Goal: Task Accomplishment & Management: Use online tool/utility

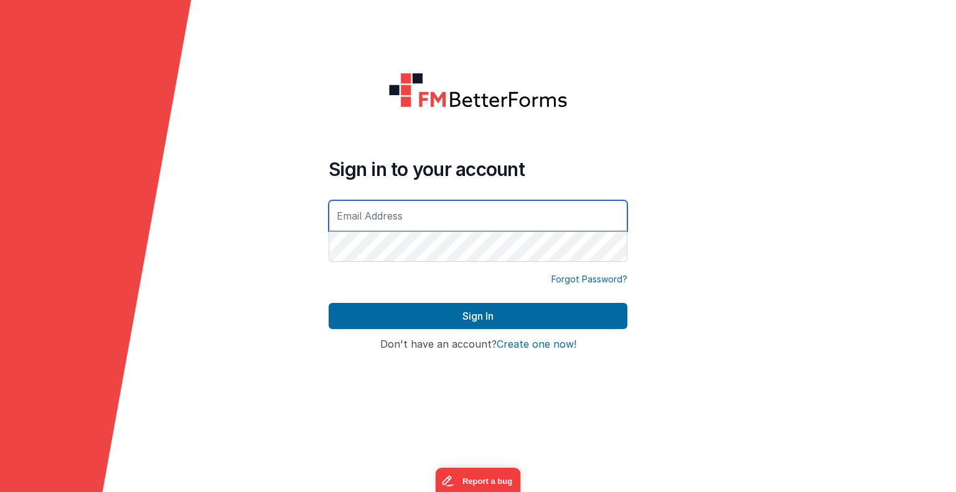
type input "[EMAIL_ADDRESS][DOMAIN_NAME]"
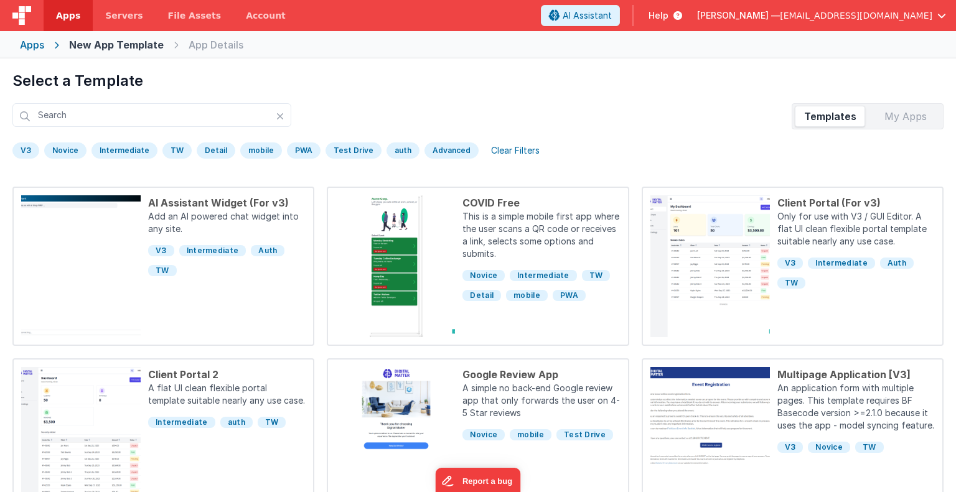
click at [37, 44] on div "Apps" at bounding box center [32, 44] width 24 height 15
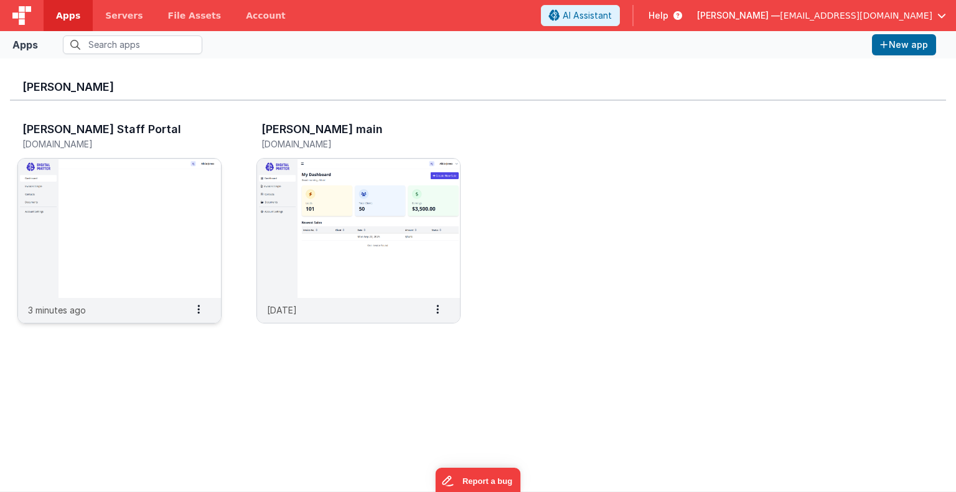
click at [149, 237] on img at bounding box center [119, 228] width 203 height 139
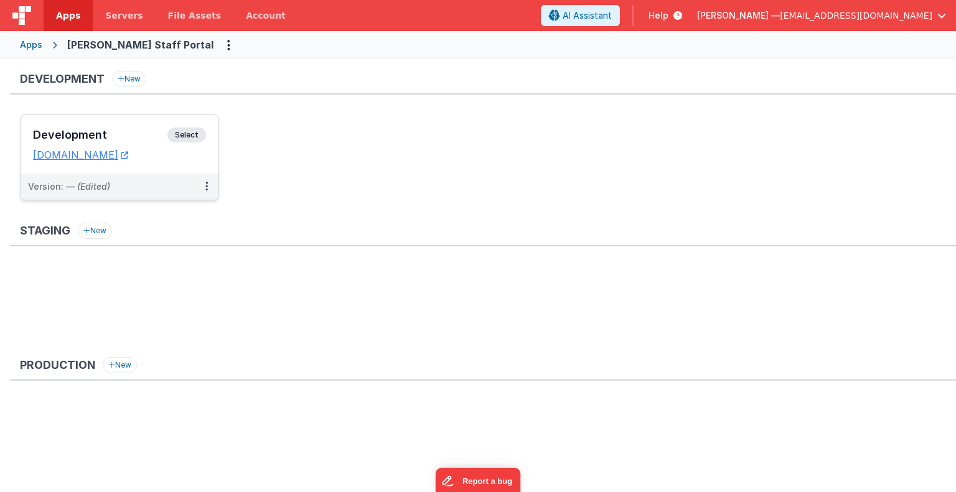
click at [185, 130] on span "Select" at bounding box center [186, 135] width 39 height 15
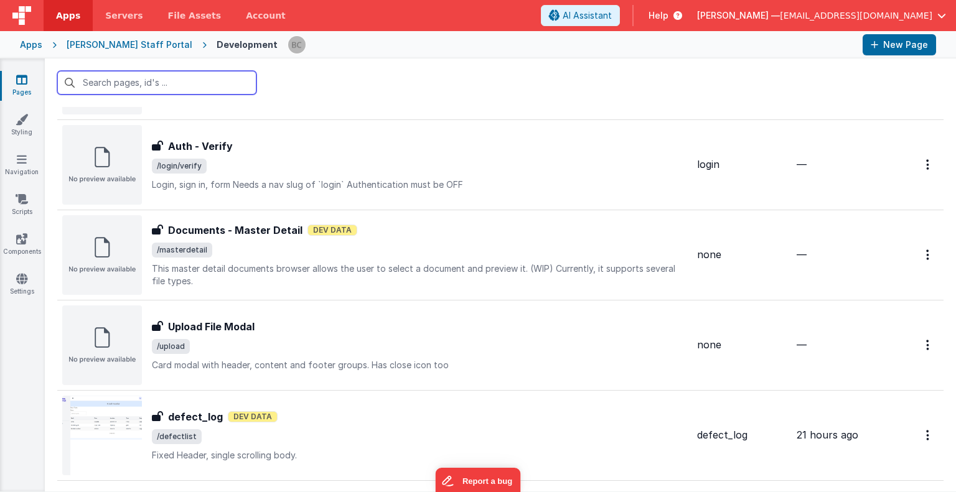
scroll to position [1503, 0]
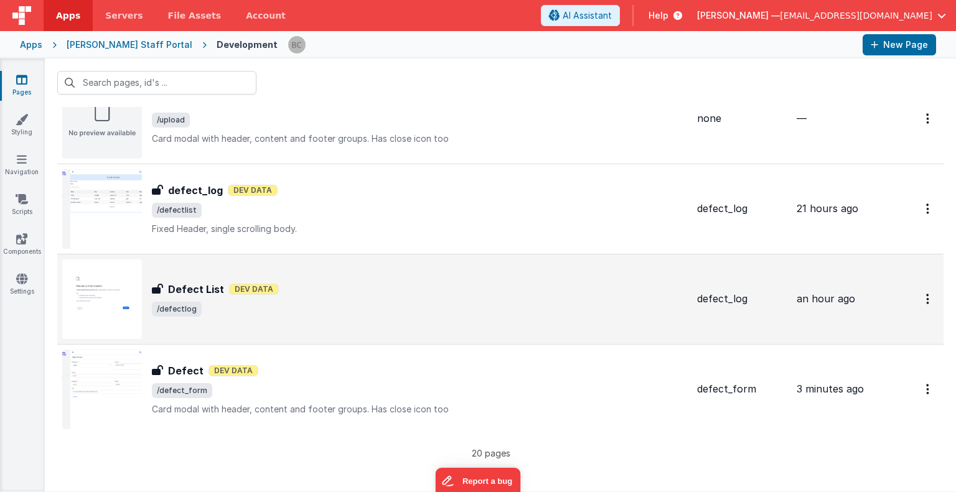
click at [105, 303] on img at bounding box center [102, 299] width 80 height 80
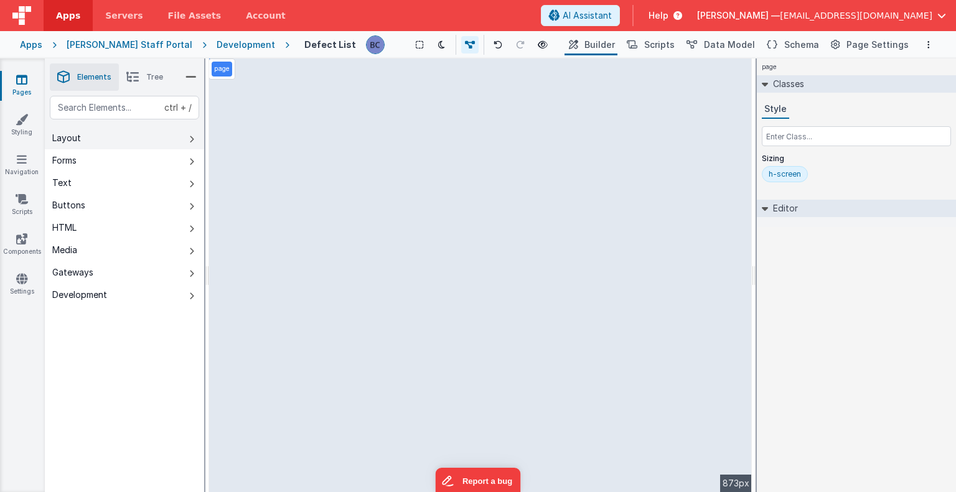
click at [154, 142] on button "Layout" at bounding box center [124, 138] width 159 height 22
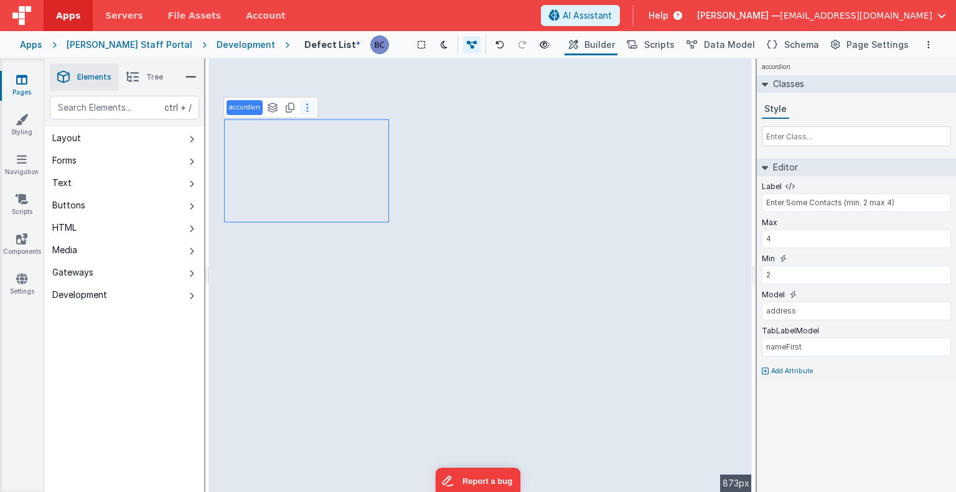
click at [306, 109] on icon at bounding box center [307, 108] width 2 height 10
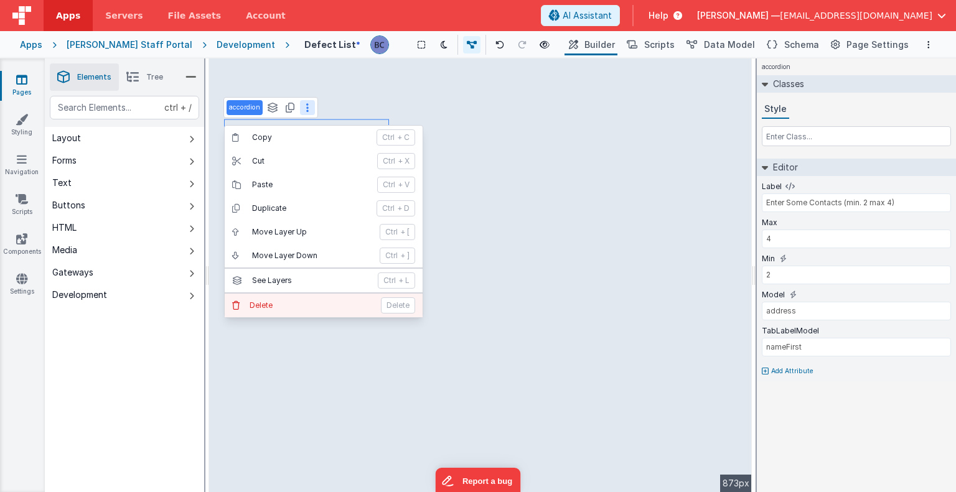
click at [295, 301] on p "Delete" at bounding box center [311, 306] width 124 height 10
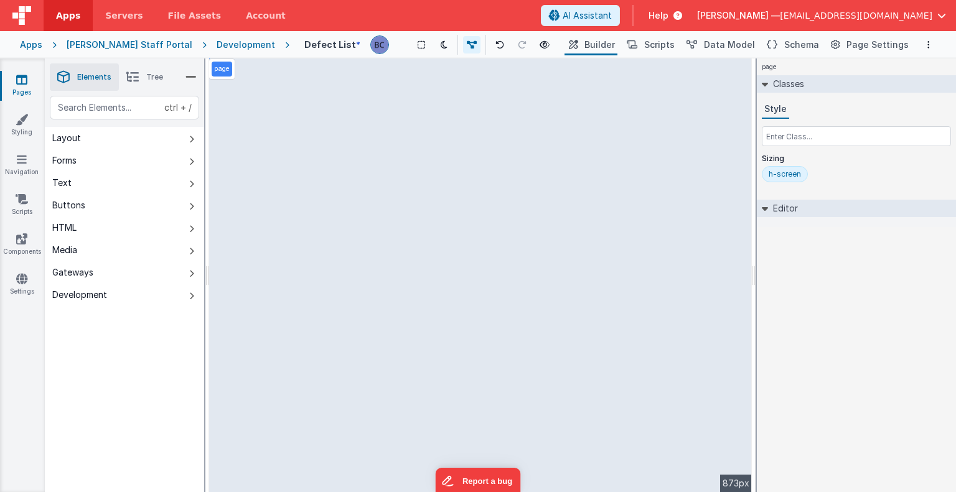
click at [217, 44] on div "Development" at bounding box center [246, 45] width 58 height 12
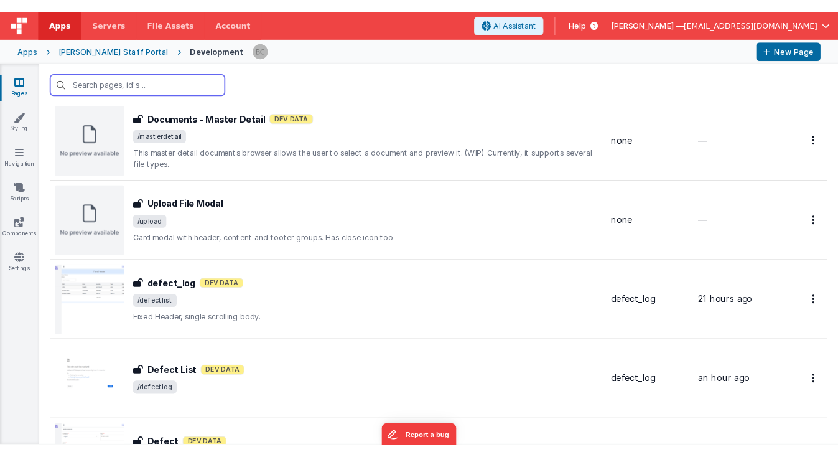
scroll to position [1503, 0]
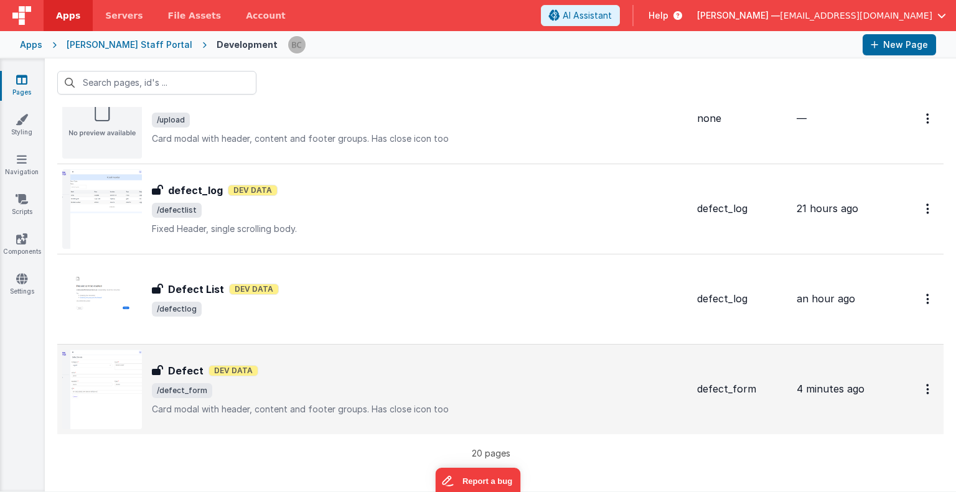
click at [114, 383] on img at bounding box center [102, 390] width 80 height 80
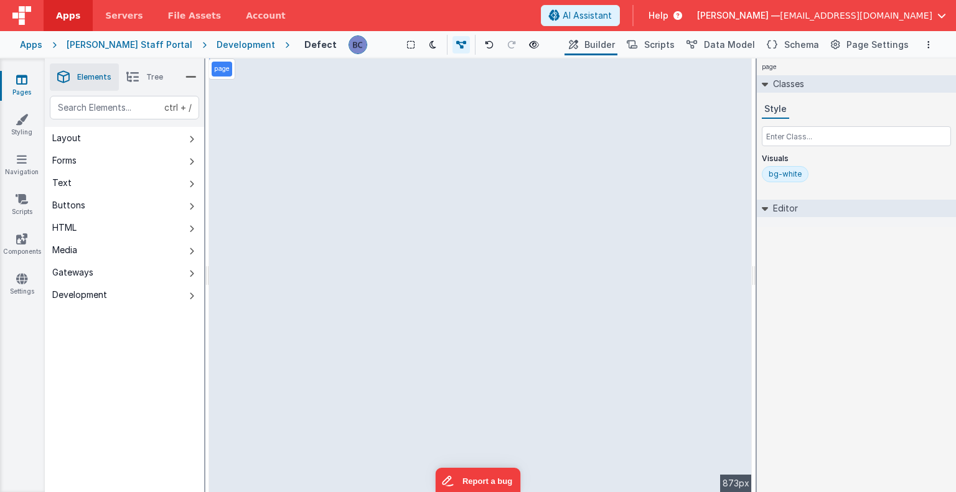
select select "required"
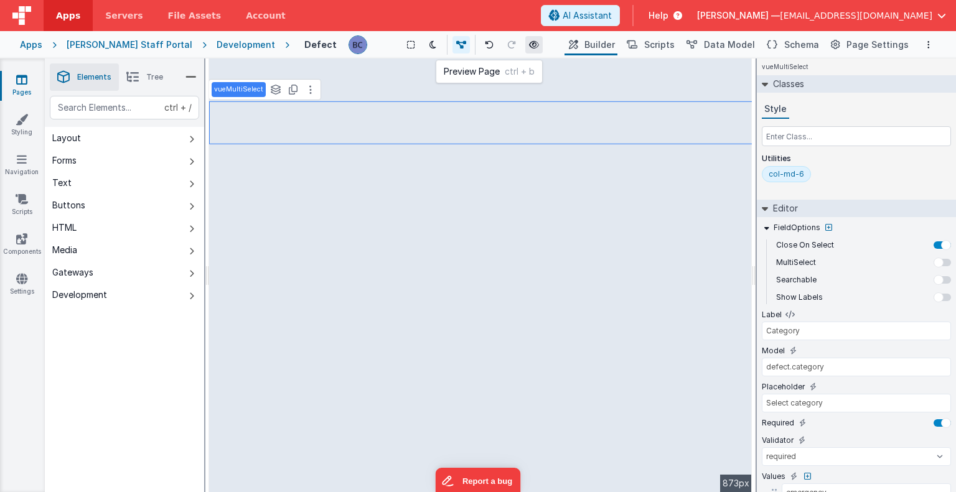
click at [525, 38] on button at bounding box center [533, 44] width 17 height 17
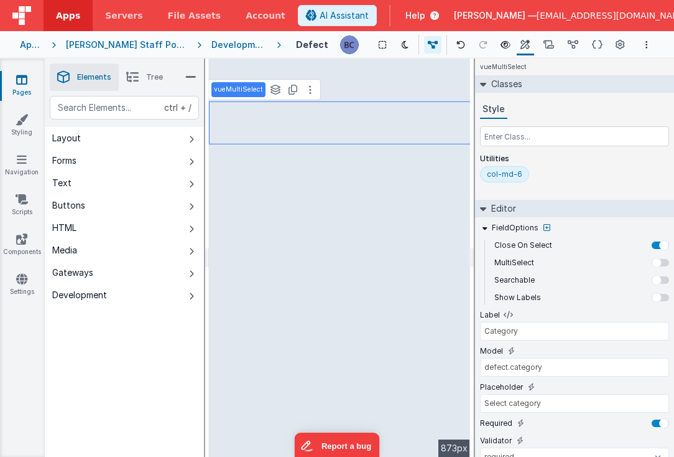
select select "string"
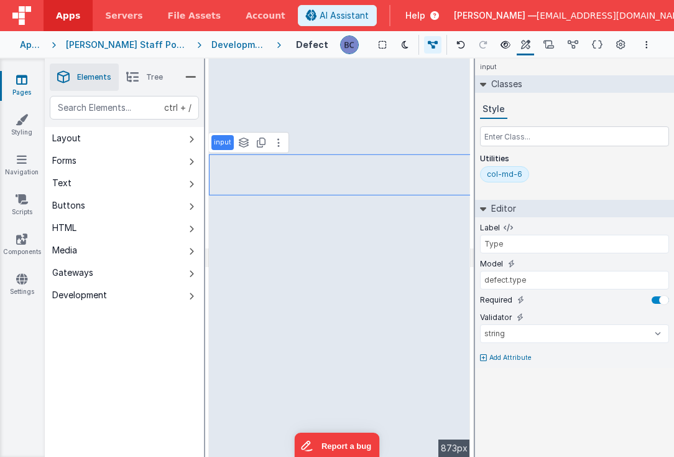
type input "3"
select select "string"
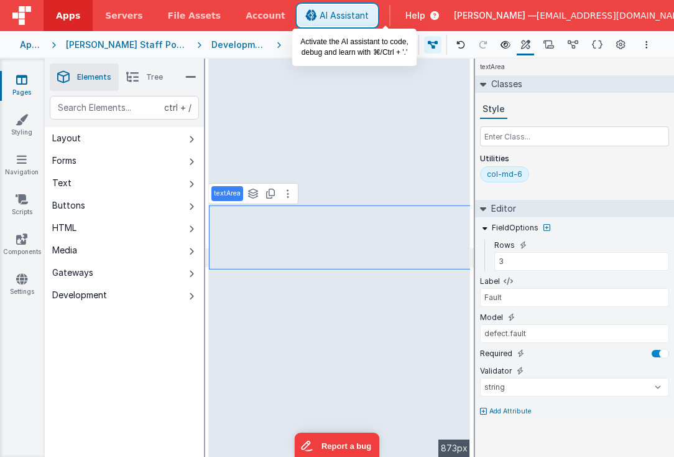
click at [369, 12] on span "AI Assistant" at bounding box center [344, 15] width 49 height 12
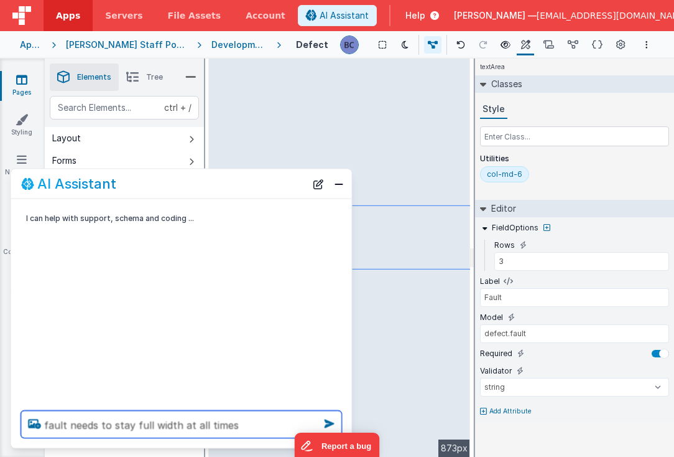
type textarea "fault needs to stay full width at all times"
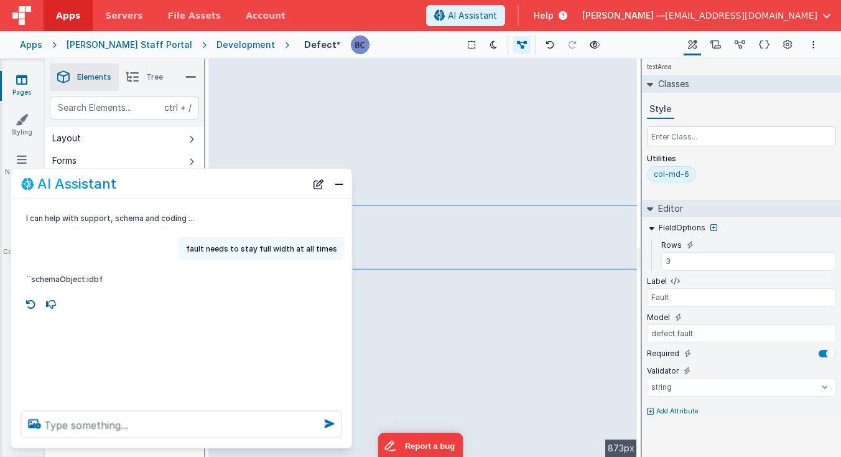
click at [408, 47] on div "Show Group Outlines Toggle Dark Mode Toggle Dev Data Preview Page ctrl + b" at bounding box center [531, 45] width 302 height 20
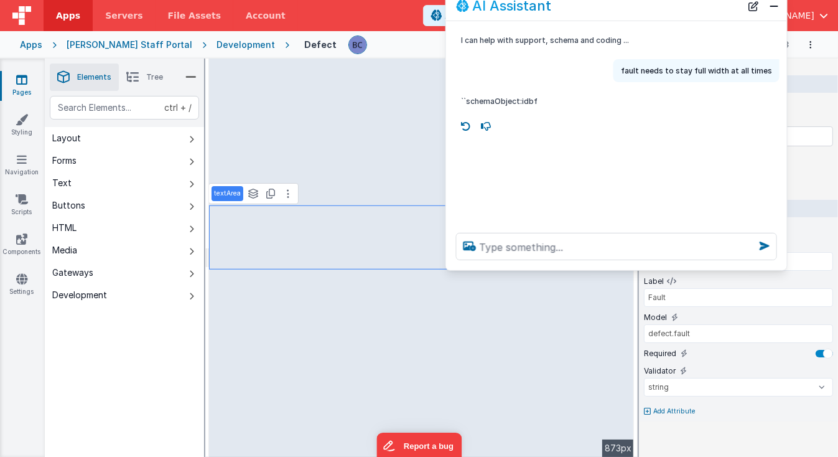
drag, startPoint x: 247, startPoint y: 186, endPoint x: 682, endPoint y: 7, distance: 470.1
click at [682, 7] on div "AI Assistant" at bounding box center [598, 5] width 285 height 15
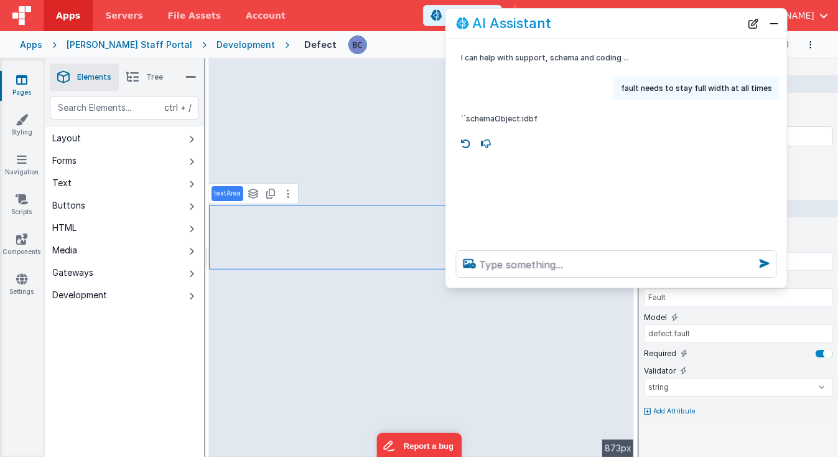
type input "[DOMAIN_NAME]"
select select "string"
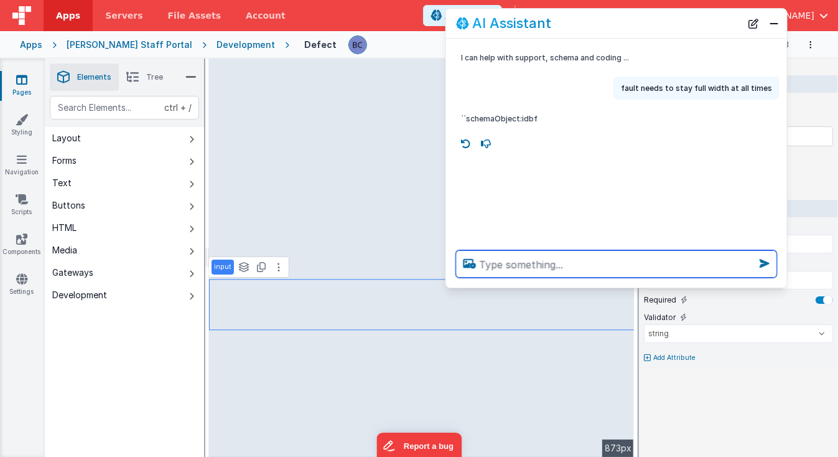
click at [525, 267] on textarea at bounding box center [616, 263] width 321 height 27
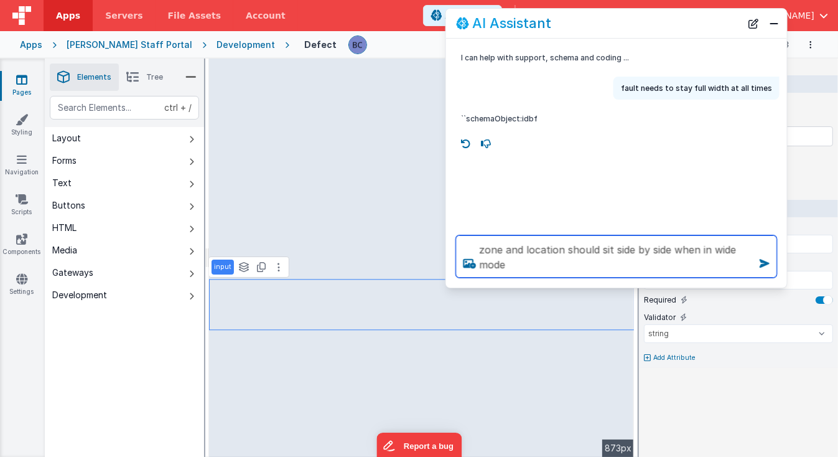
type textarea "zone and location should sit side by side when in wide mode"
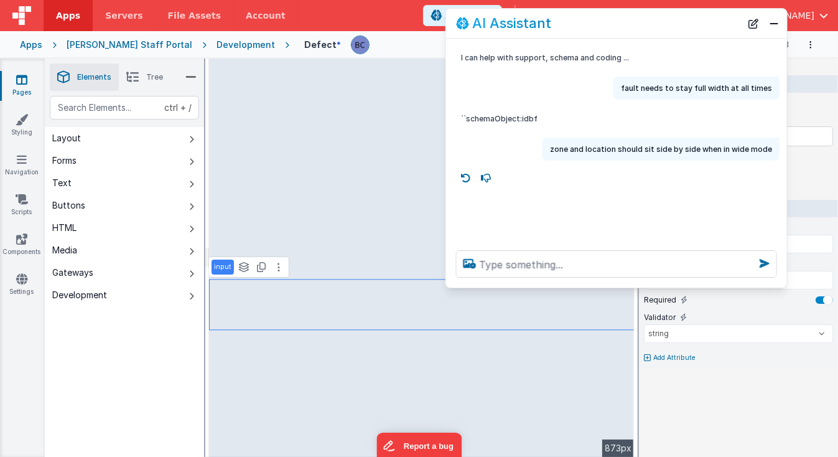
click at [383, 52] on div "Show Group Outlines Toggle Dark Mode Toggle Dev Data Preview Page ctrl + b" at bounding box center [529, 45] width 299 height 20
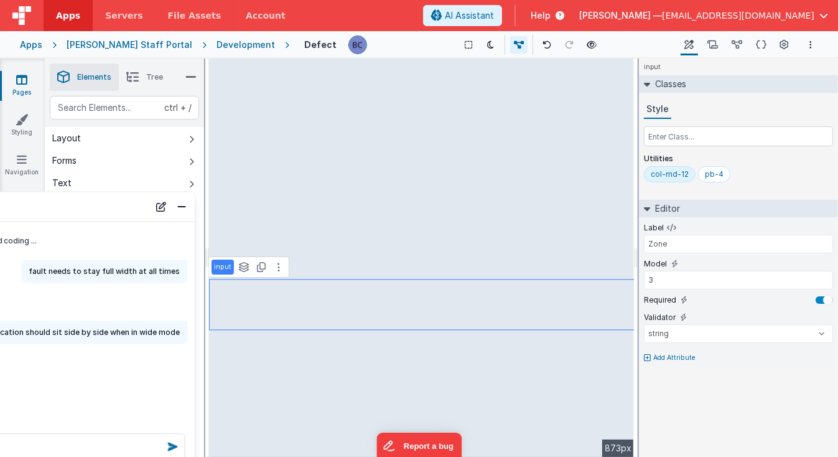
drag, startPoint x: 648, startPoint y: 27, endPoint x: 55, endPoint y: 211, distance: 620.7
click at [55, 211] on div "AI Assistant" at bounding box center [6, 206] width 285 height 15
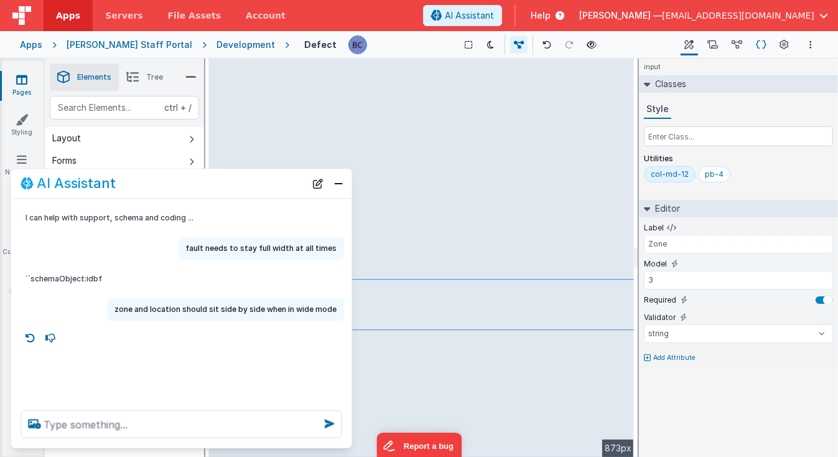
click at [764, 44] on icon at bounding box center [761, 45] width 11 height 13
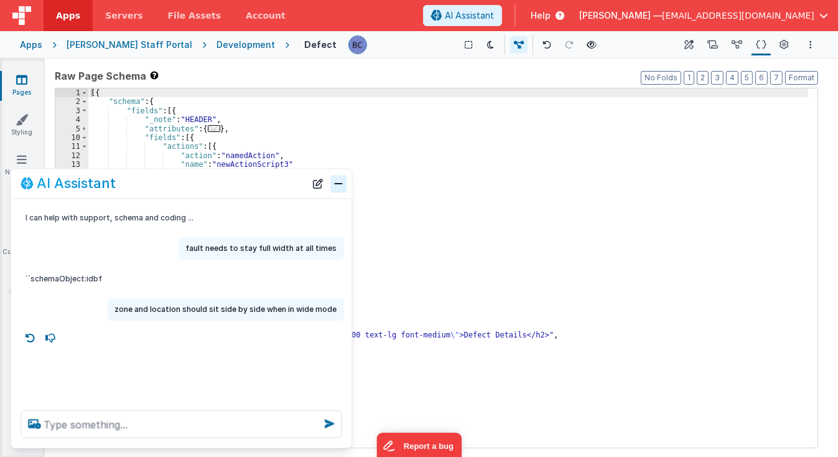
click at [336, 186] on button "Close" at bounding box center [339, 183] width 16 height 17
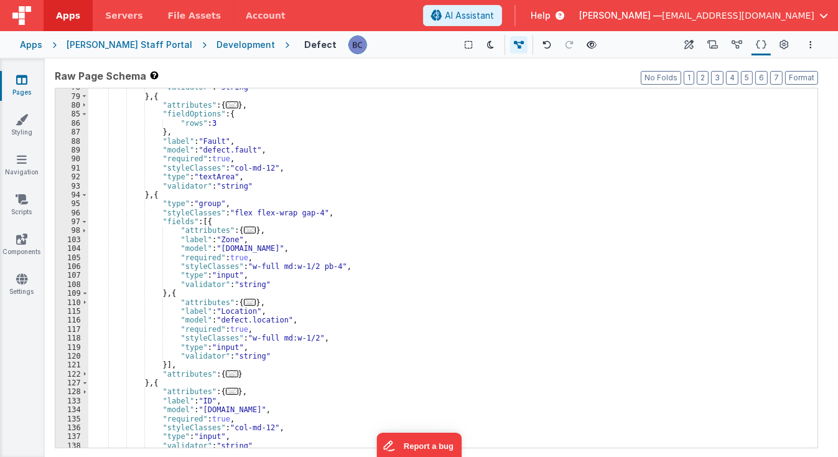
scroll to position [480, 0]
click at [693, 45] on icon at bounding box center [689, 45] width 9 height 13
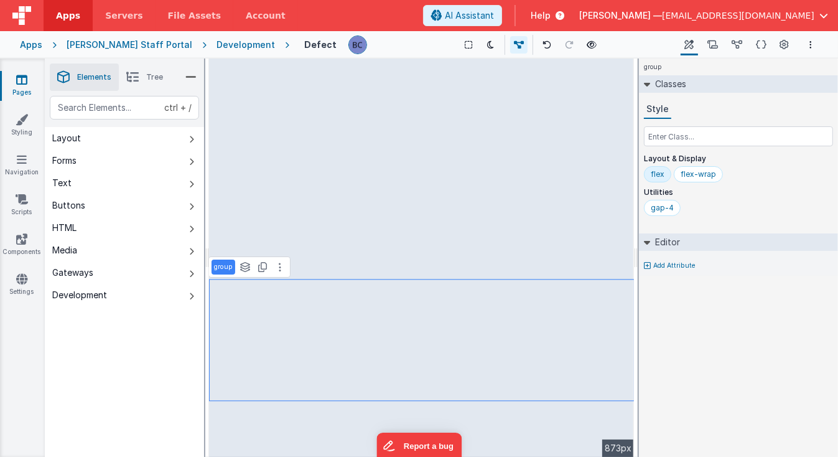
select select "string"
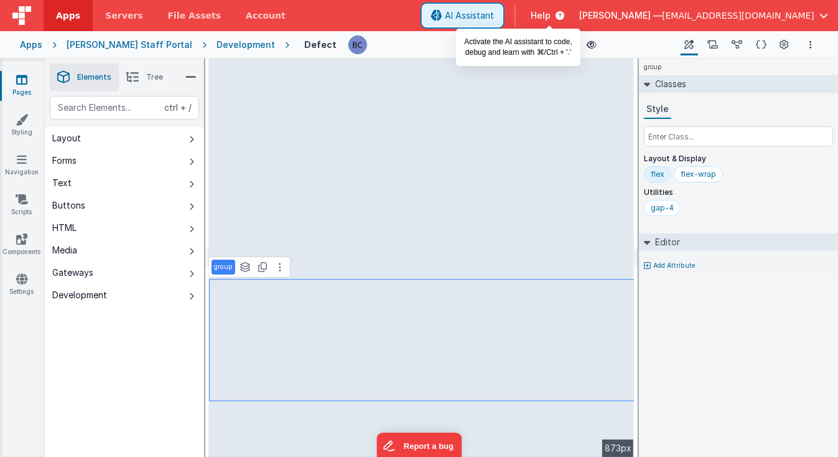
click at [442, 16] on icon at bounding box center [436, 16] width 11 height 1
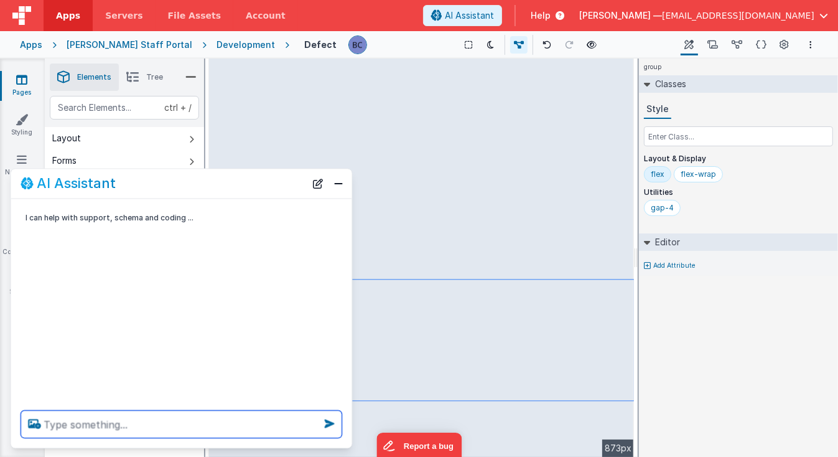
type textarea "c"
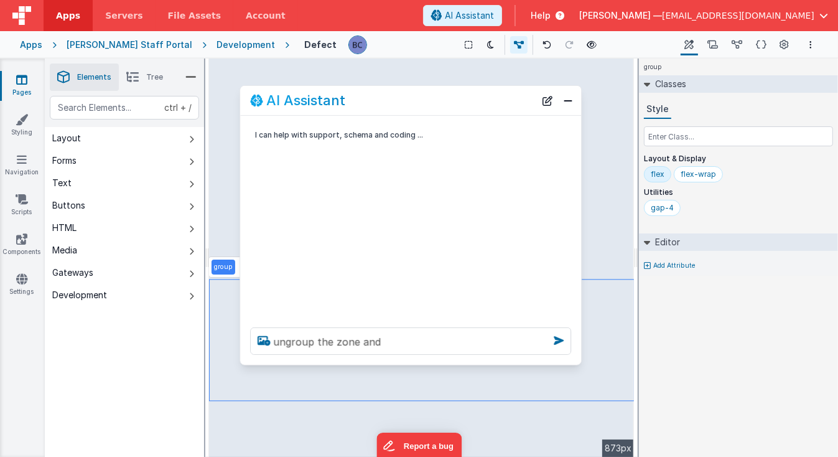
drag, startPoint x: 224, startPoint y: 183, endPoint x: 454, endPoint y: 100, distance: 244.3
click at [454, 100] on div "AI Assistant" at bounding box center [392, 100] width 285 height 15
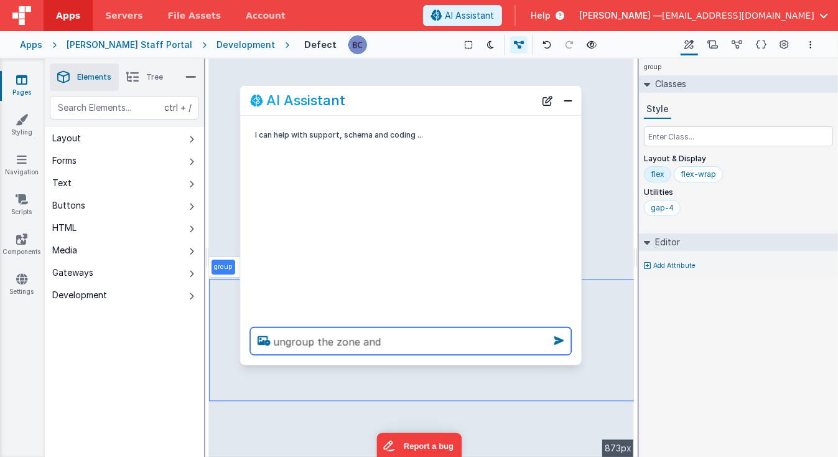
click at [401, 335] on textarea "ungroup the zone and" at bounding box center [410, 340] width 321 height 27
type textarea "ungroup the zone and location fields"
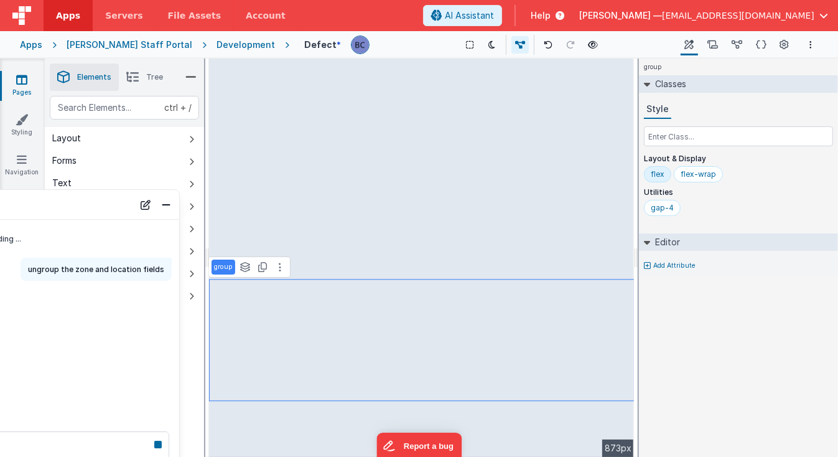
drag, startPoint x: 462, startPoint y: 103, endPoint x: 59, endPoint y: 207, distance: 416.2
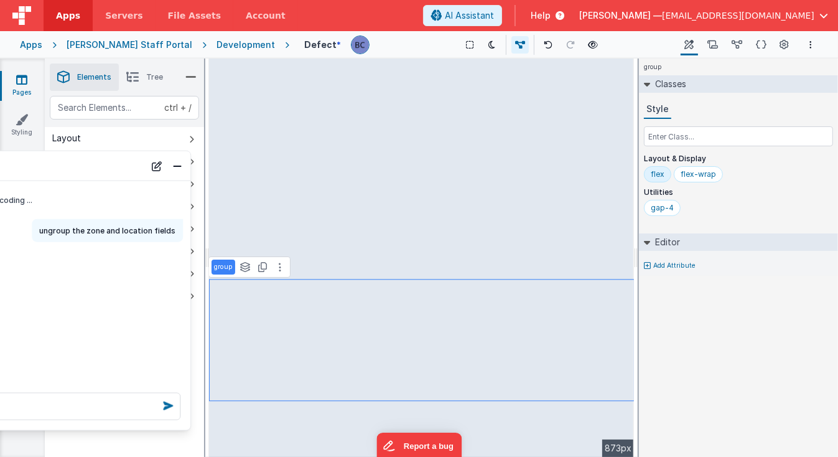
drag, startPoint x: 143, startPoint y: 186, endPoint x: -18, endPoint y: 169, distance: 162.1
click at [0, 169] on html "Apps Servers File Assets Account Some FUTURE Slot AI Assistant Help [PERSON_NAM…" at bounding box center [419, 228] width 838 height 457
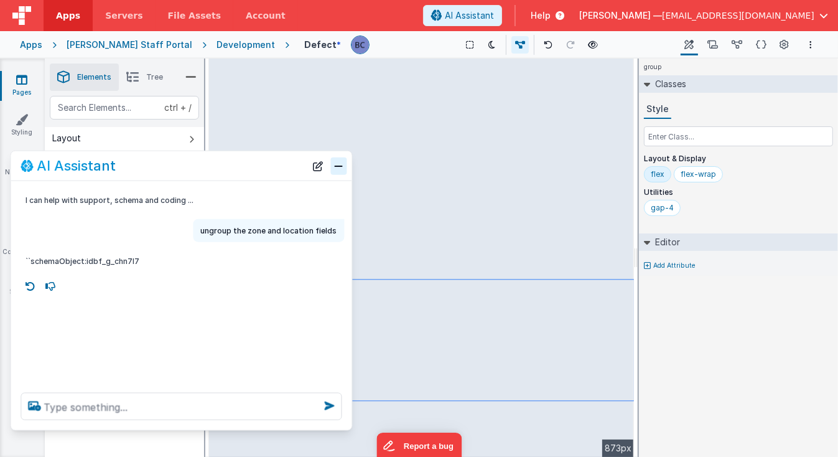
click at [338, 171] on button "Close" at bounding box center [339, 165] width 16 height 17
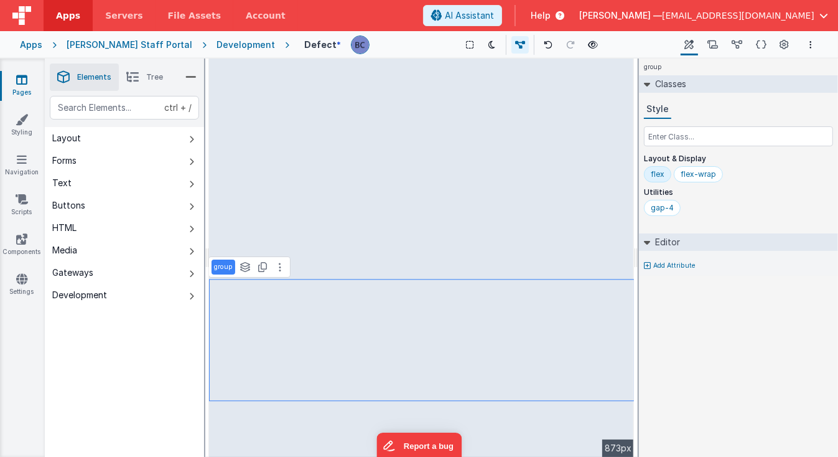
select select "string"
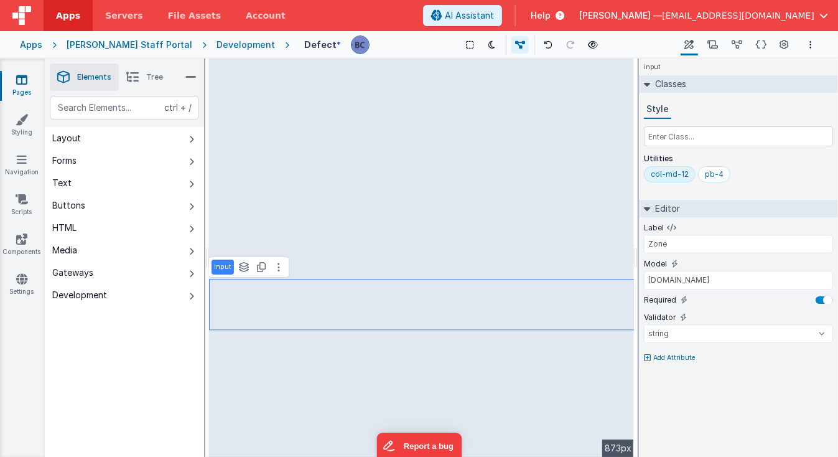
type input "3"
select select "string"
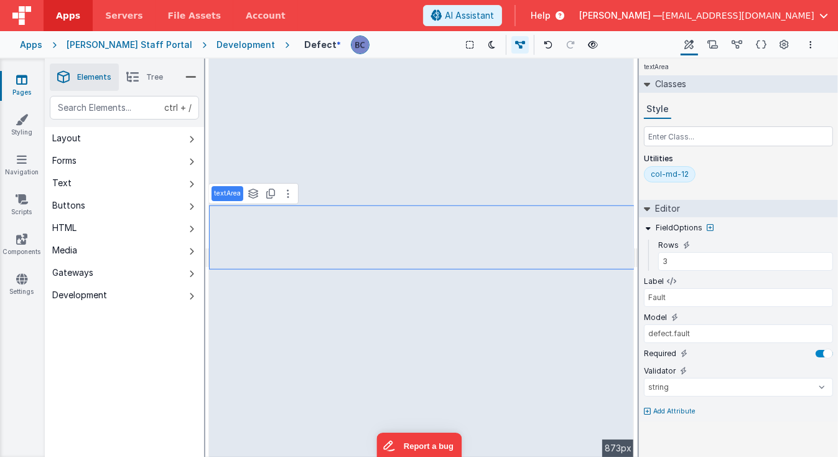
type input "[DOMAIN_NAME]"
select select "string"
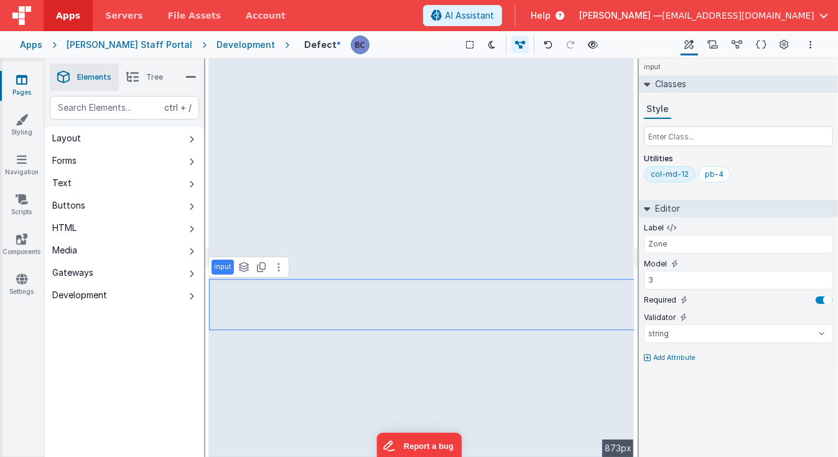
type input "defect.location"
type input "Location"
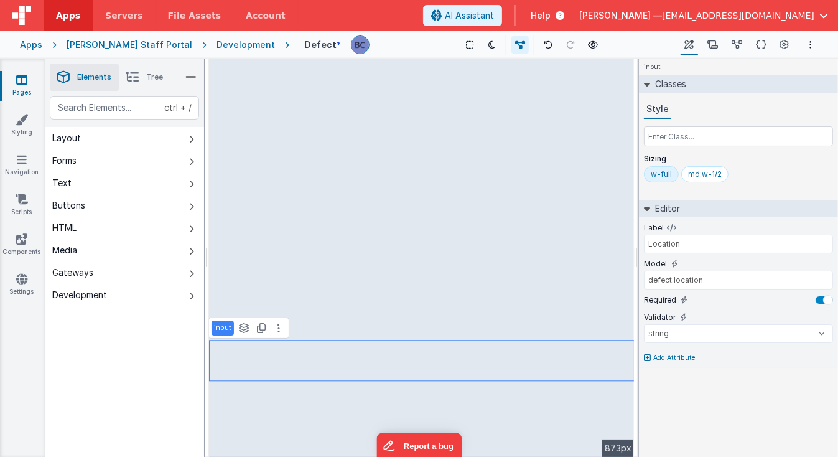
type input "[DOMAIN_NAME]"
type input "Zone"
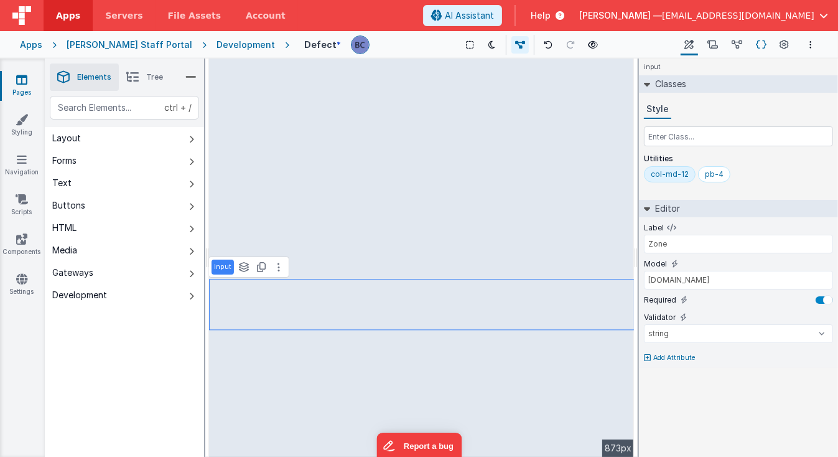
click at [762, 44] on icon at bounding box center [761, 45] width 11 height 13
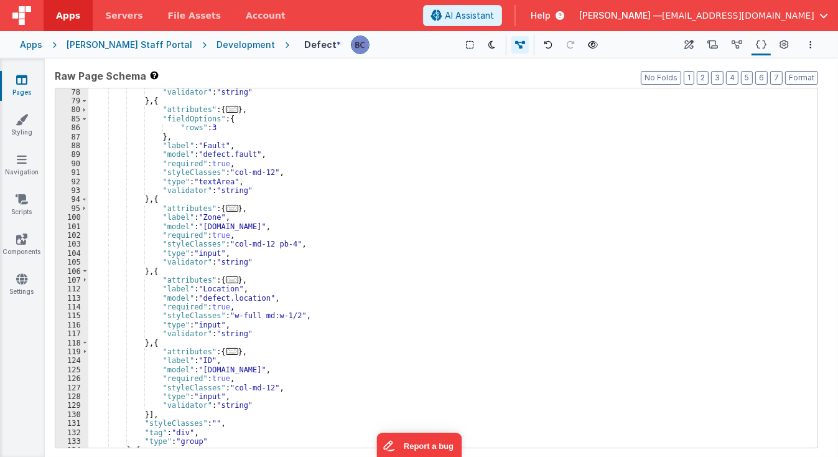
scroll to position [475, 0]
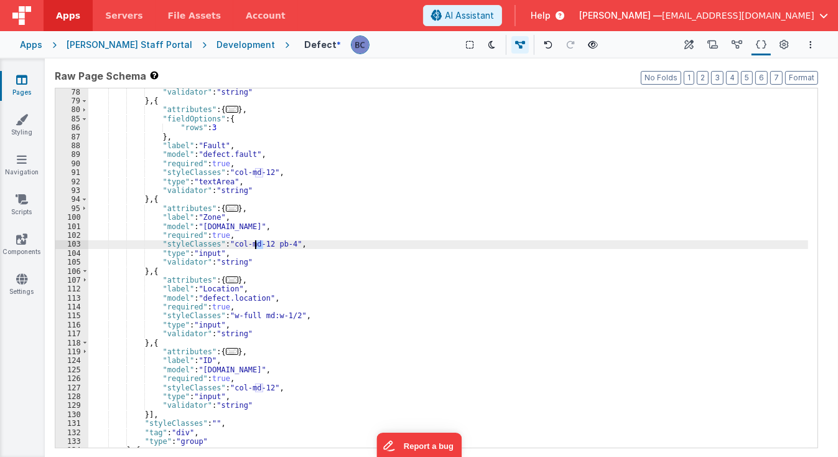
click at [256, 241] on div ""validator" : "string" } , { "attributes" : { ... } , "fieldOptions" : { "rows"…" at bounding box center [448, 277] width 720 height 378
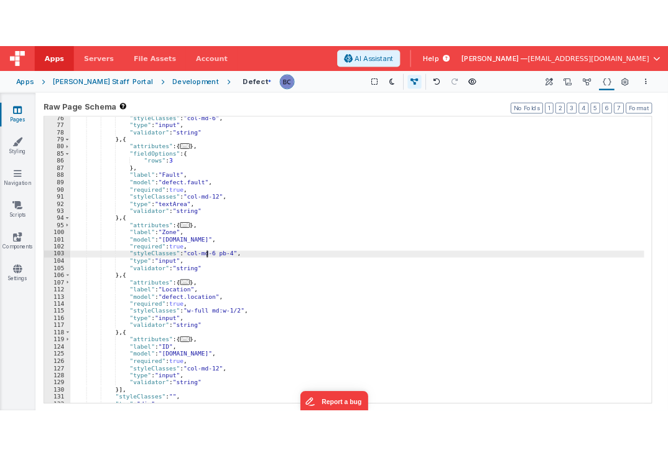
scroll to position [452, 0]
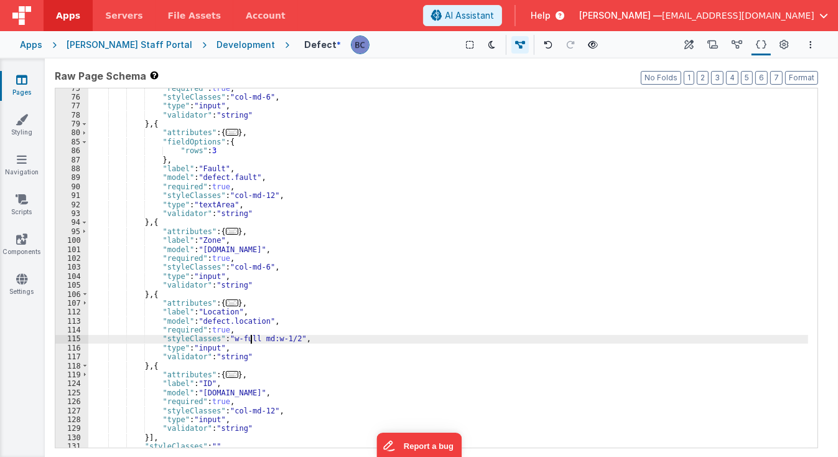
click at [251, 338] on div ""required" : true , "styleClasses" : "col-md-6" , "type" : "input" , "validator…" at bounding box center [448, 273] width 720 height 378
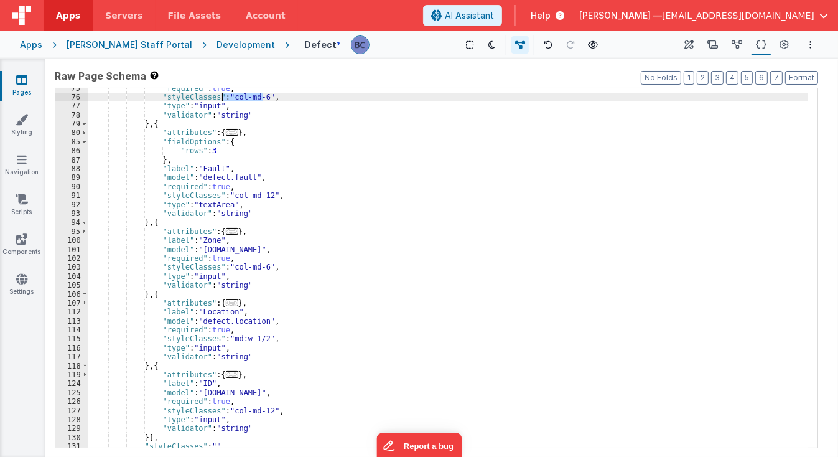
drag, startPoint x: 261, startPoint y: 96, endPoint x: 222, endPoint y: 96, distance: 39.8
click at [222, 96] on div ""required" : true , "styleClasses" : "col-md-6" , "type" : "input" , "validator…" at bounding box center [448, 273] width 720 height 378
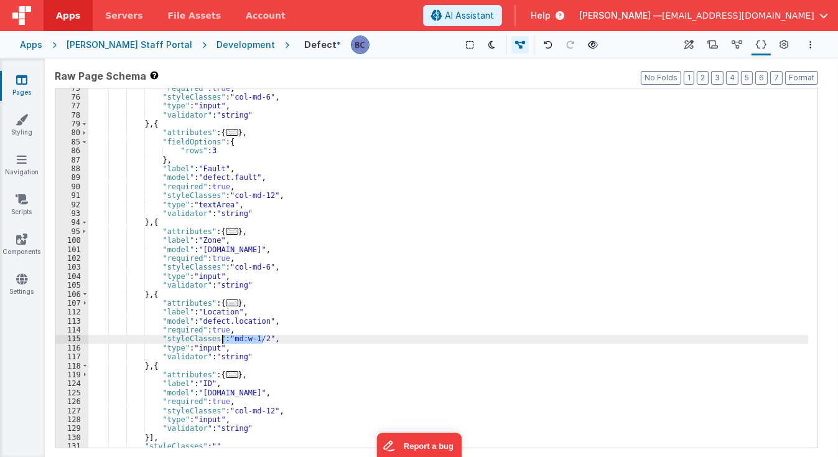
drag, startPoint x: 263, startPoint y: 337, endPoint x: 222, endPoint y: 337, distance: 40.4
click at [222, 337] on div ""required" : true , "styleClasses" : "col-md-6" , "type" : "input" , "validator…" at bounding box center [448, 273] width 720 height 378
click at [587, 44] on icon at bounding box center [592, 44] width 10 height 9
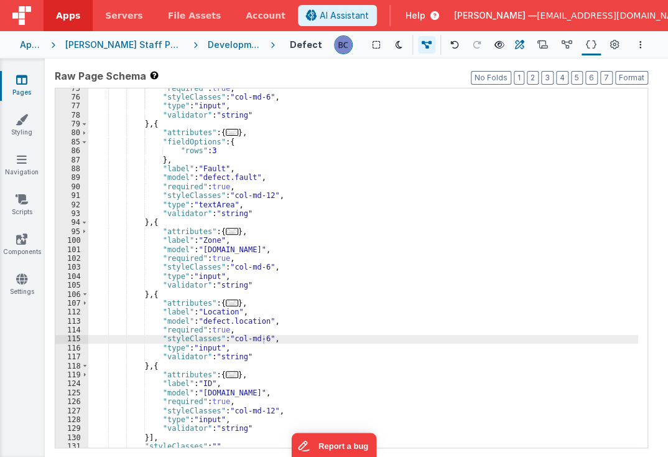
click at [521, 42] on icon at bounding box center [519, 45] width 9 height 13
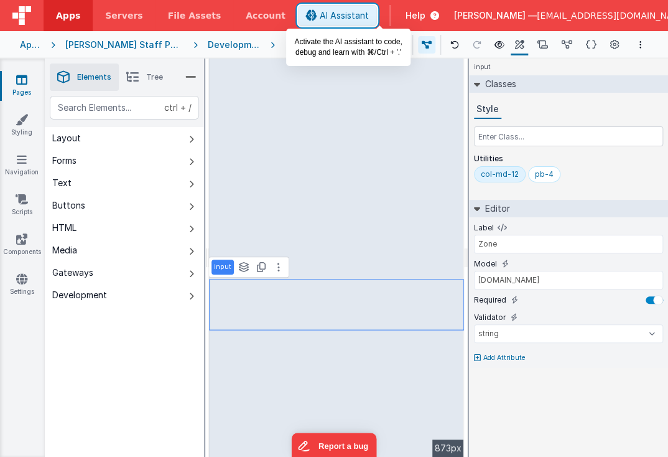
click at [369, 14] on span "AI Assistant" at bounding box center [344, 15] width 49 height 12
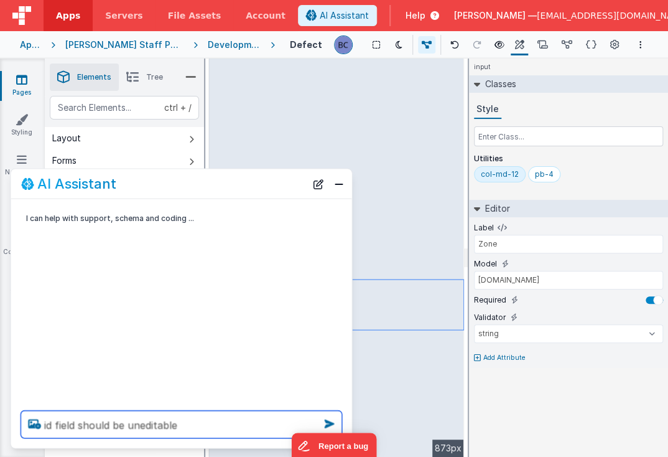
type textarea "id field should be uneditable"
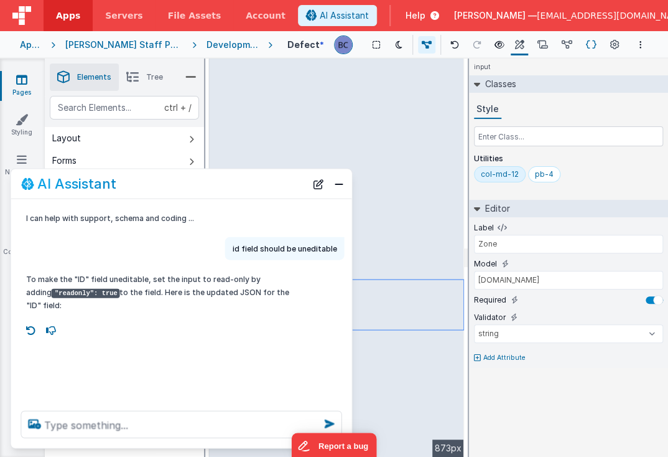
click at [587, 44] on icon at bounding box center [591, 45] width 11 height 13
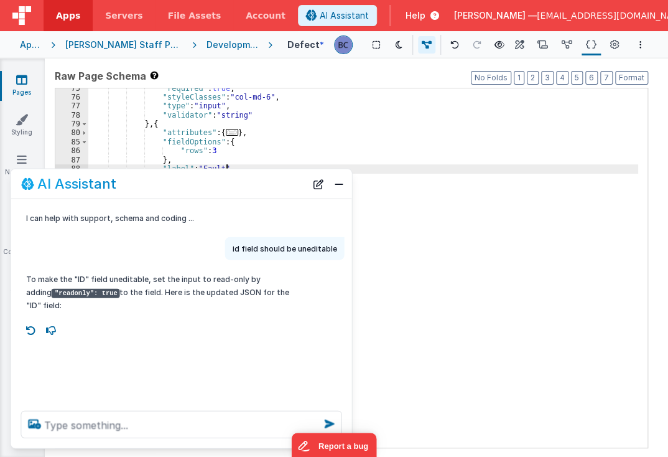
click at [385, 169] on div ""required" : true , "styleClasses" : "col-md-6" , "type" : "input" , "validator…" at bounding box center [363, 273] width 550 height 378
click at [341, 185] on button "Close" at bounding box center [339, 183] width 16 height 17
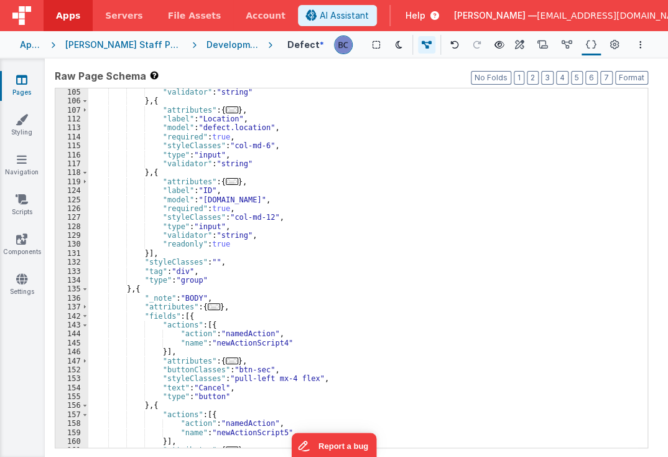
scroll to position [646, 0]
click at [495, 42] on icon at bounding box center [500, 44] width 10 height 9
click at [495, 45] on icon at bounding box center [500, 44] width 10 height 9
